Goal: Navigation & Orientation: Find specific page/section

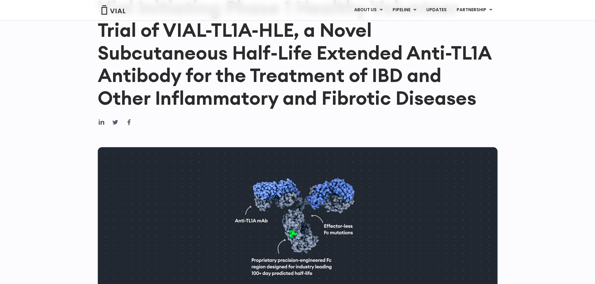
scroll to position [61, 0]
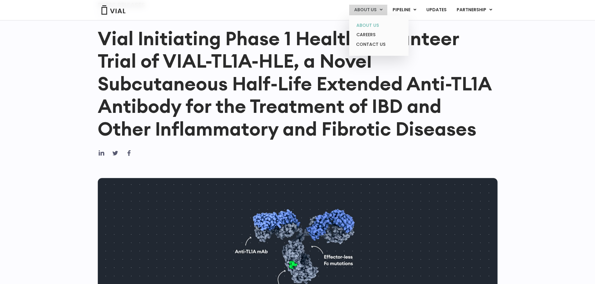
click at [371, 24] on link "ABOUT US" at bounding box center [378, 26] width 55 height 10
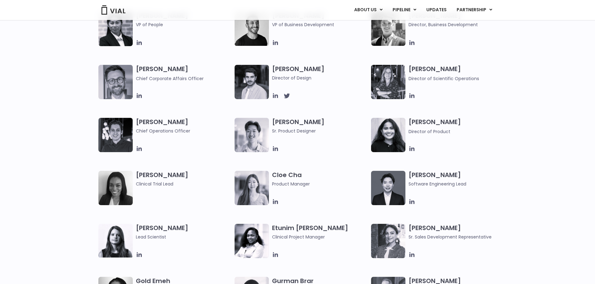
scroll to position [406, 0]
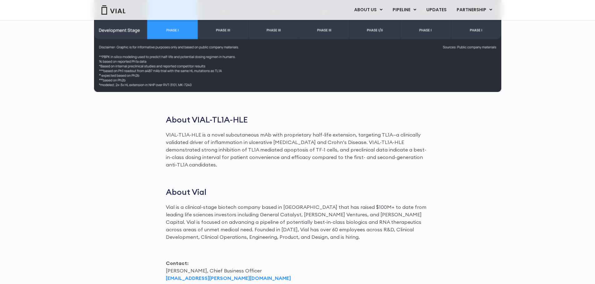
scroll to position [841, 0]
